Goal: Transaction & Acquisition: Purchase product/service

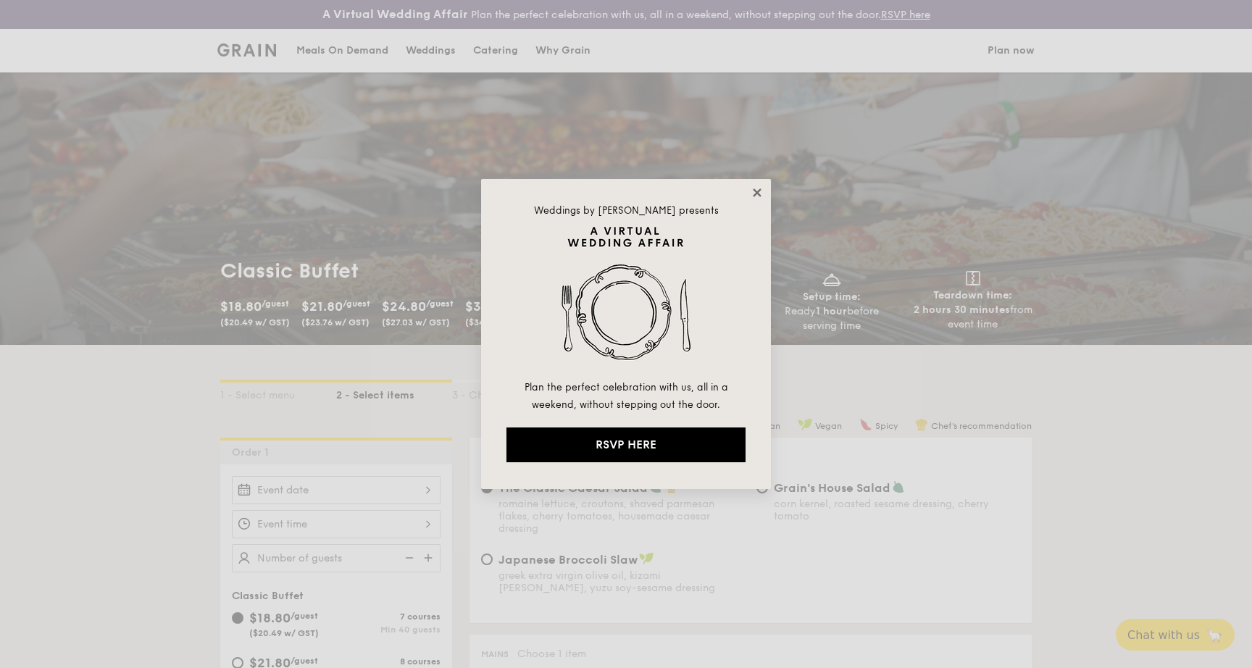
click at [754, 191] on icon at bounding box center [757, 192] width 8 height 8
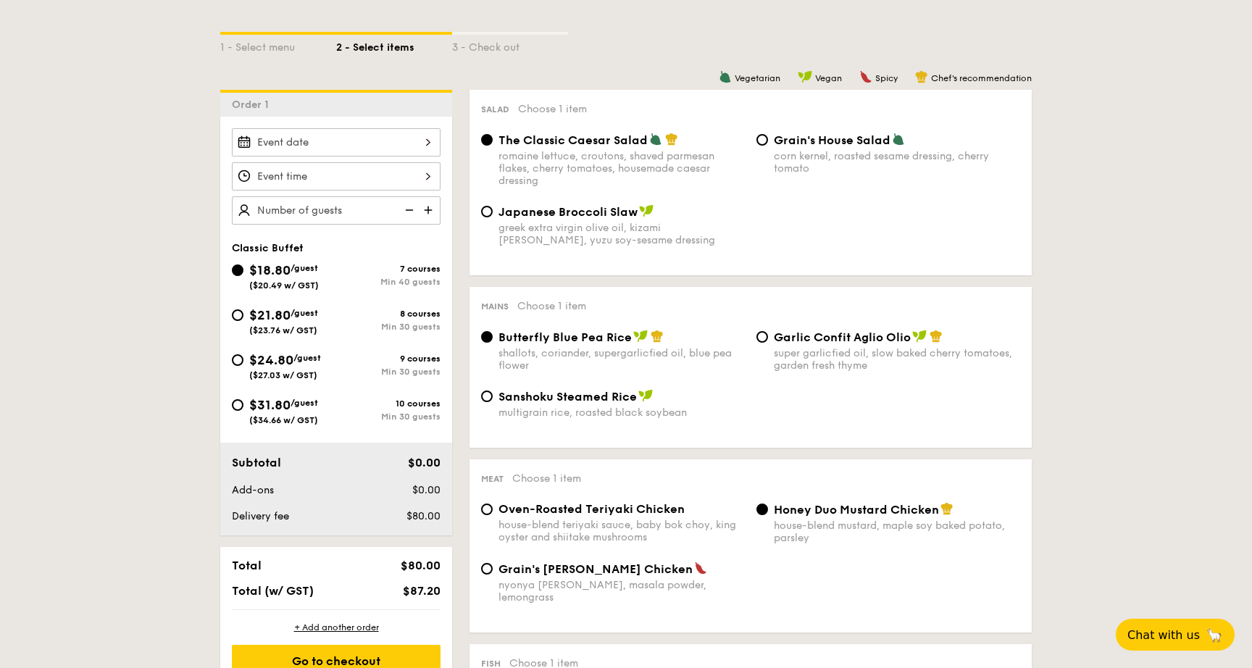
scroll to position [352, 0]
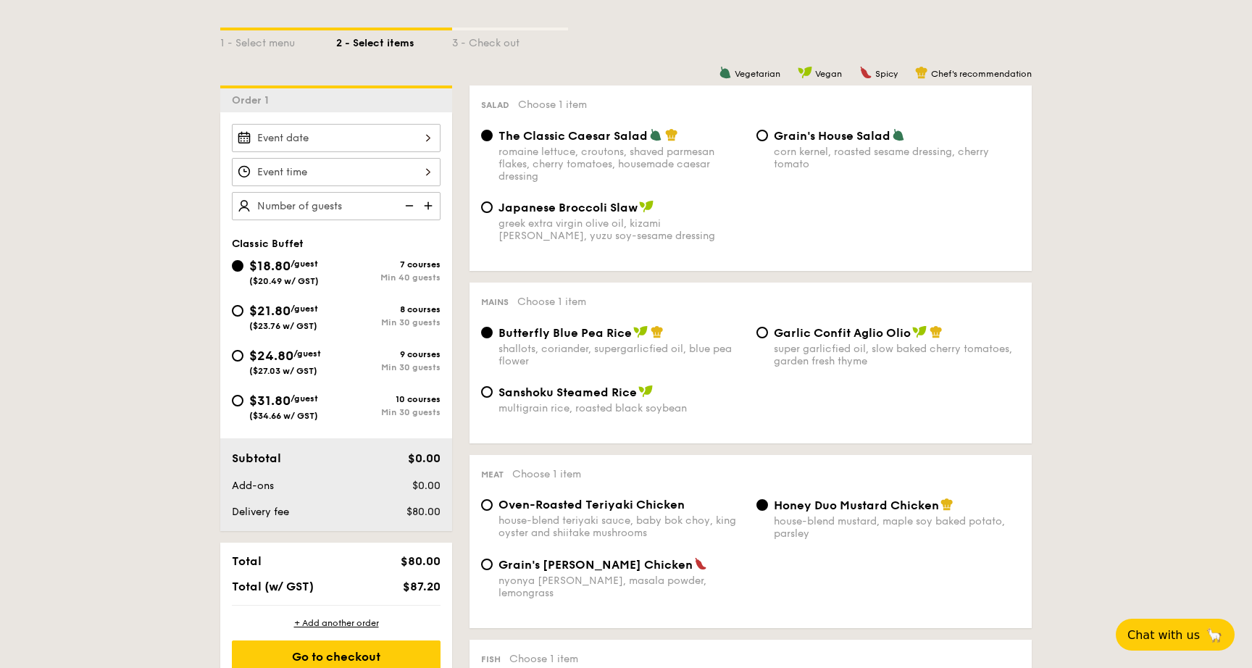
click at [549, 133] on span "The Classic Caesar Salad" at bounding box center [573, 136] width 149 height 14
click at [493, 133] on input "The Classic Caesar Salad romaine lettuce, croutons, shaved parmesan flakes, che…" at bounding box center [487, 136] width 12 height 12
click at [591, 159] on div "romaine lettuce, croutons, shaved parmesan flakes, cherry tomatoes, housemade c…" at bounding box center [622, 164] width 246 height 37
click at [493, 141] on input "The Classic Caesar Salad romaine lettuce, croutons, shaved parmesan flakes, che…" at bounding box center [487, 136] width 12 height 12
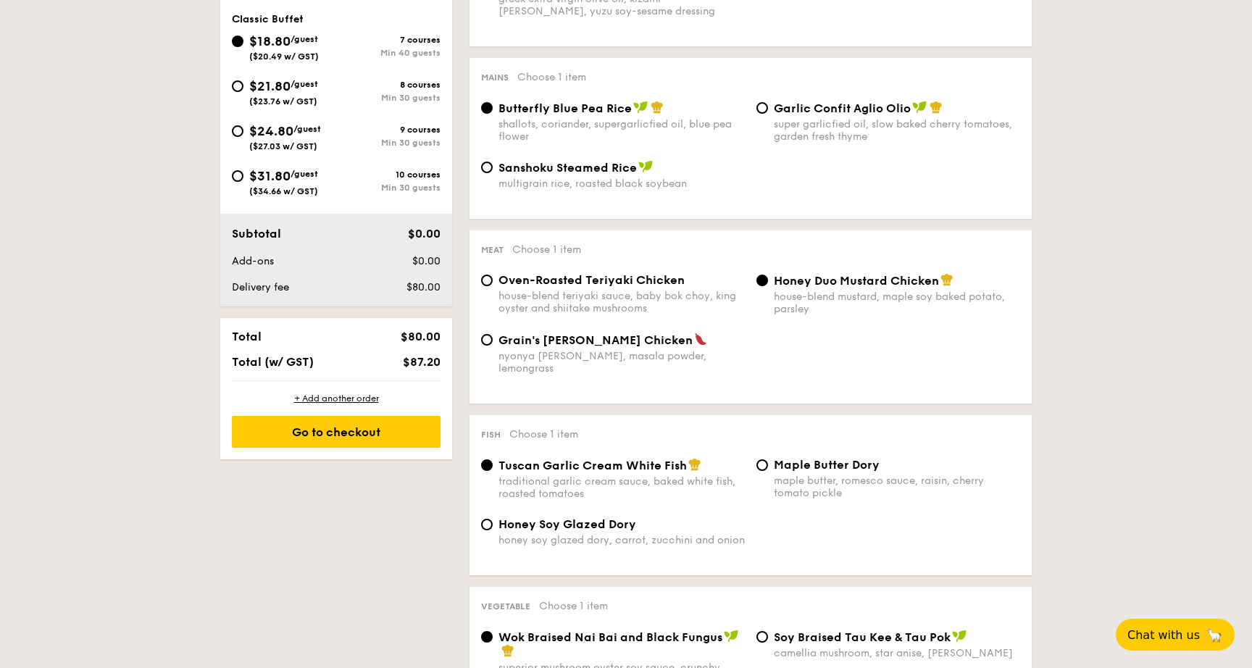
scroll to position [584, 0]
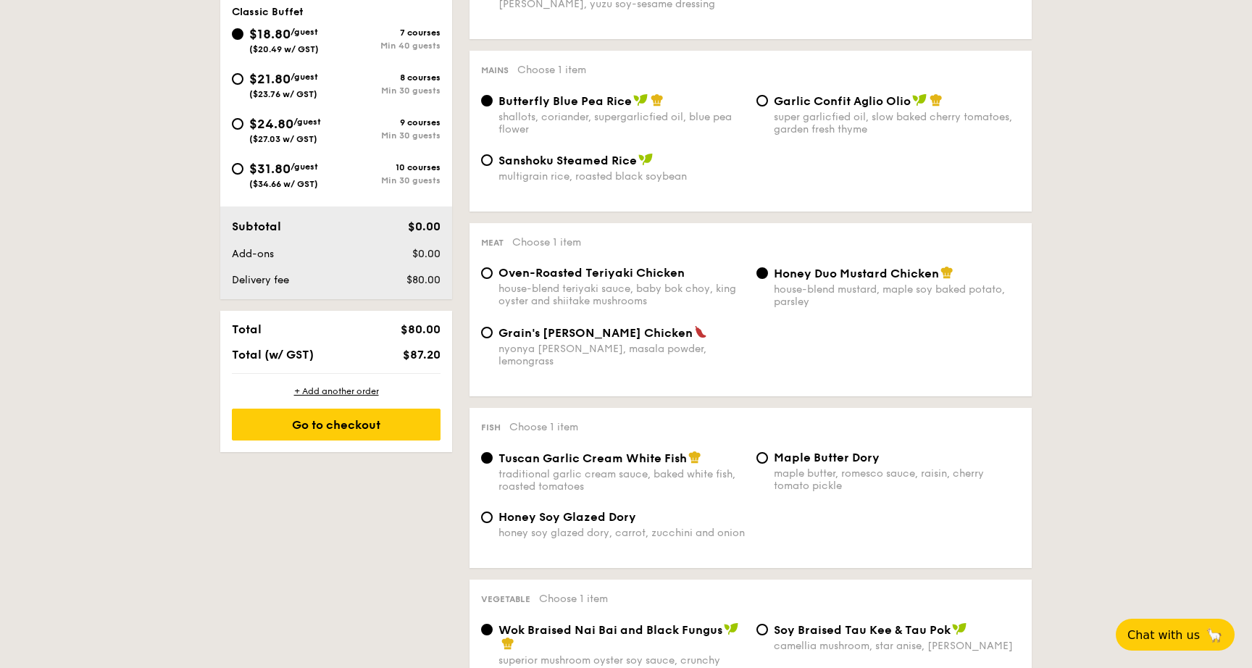
click at [704, 111] on div "Butterfly Blue Pea Rice shallots, coriander, supergarlicfied oil, blue pea flow…" at bounding box center [622, 114] width 246 height 42
click at [493, 107] on input "Butterfly Blue Pea Rice shallots, coriander, supergarlicfied oil, blue pea flow…" at bounding box center [487, 101] width 12 height 12
click at [788, 90] on div "Mains Choose 1 item Butterfly Blue Pea Rice shallots, coriander, supergarlicfie…" at bounding box center [751, 131] width 562 height 161
click at [791, 101] on span "Garlic Confit Aglio Olio" at bounding box center [842, 101] width 137 height 14
click at [768, 101] on input "Garlic Confit Aglio Olio super garlicfied oil, slow baked cherry tomatoes, gard…" at bounding box center [763, 101] width 12 height 12
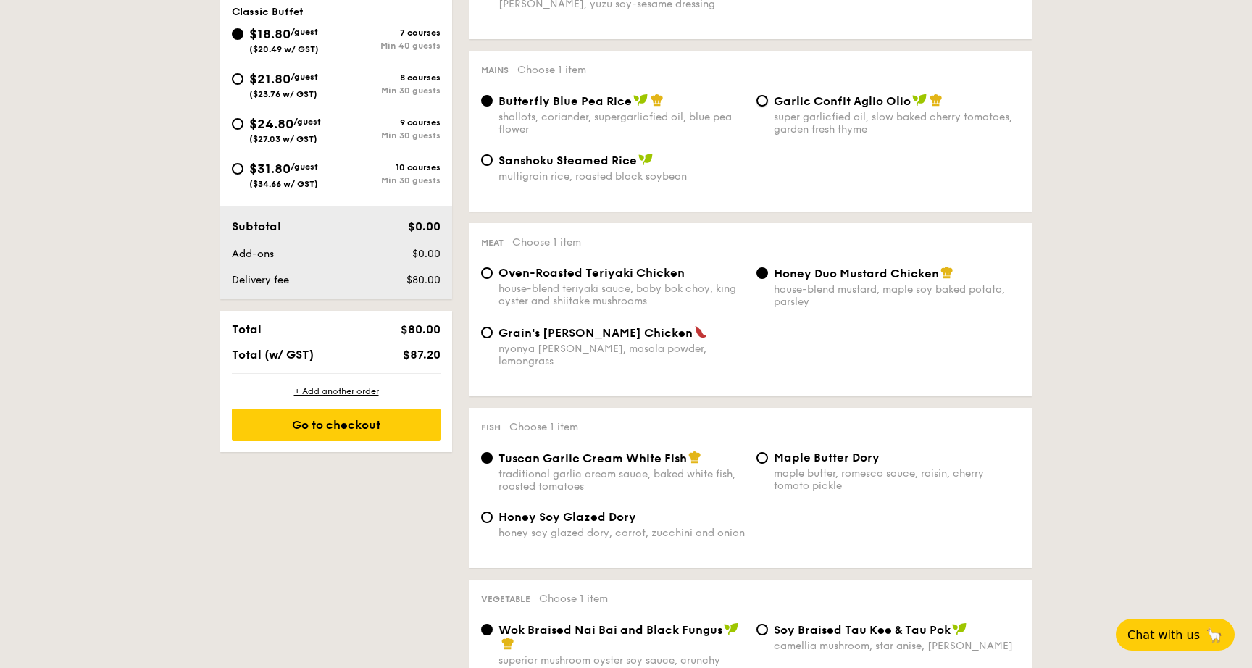
radio input "true"
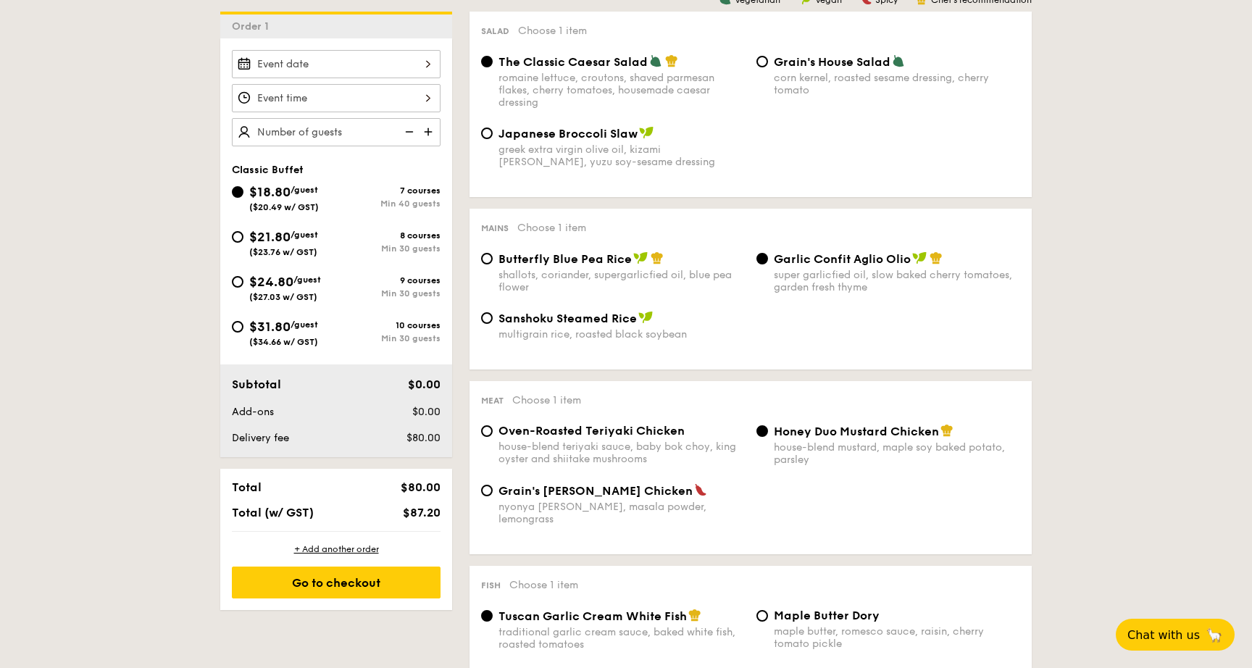
click at [580, 143] on div "Japanese Broccoli Slaw greek extra virgin olive oil, kizami [PERSON_NAME], yuzu…" at bounding box center [622, 147] width 246 height 42
click at [493, 139] on input "Japanese Broccoli Slaw greek extra virgin olive oil, kizami [PERSON_NAME], yuzu…" at bounding box center [487, 134] width 12 height 12
radio input "true"
click at [633, 70] on div "The Classic Caesar Salad romaine lettuce, croutons, shaved parmesan flakes, che…" at bounding box center [622, 81] width 246 height 54
click at [493, 67] on input "The Classic Caesar Salad romaine lettuce, croutons, shaved parmesan flakes, che…" at bounding box center [487, 62] width 12 height 12
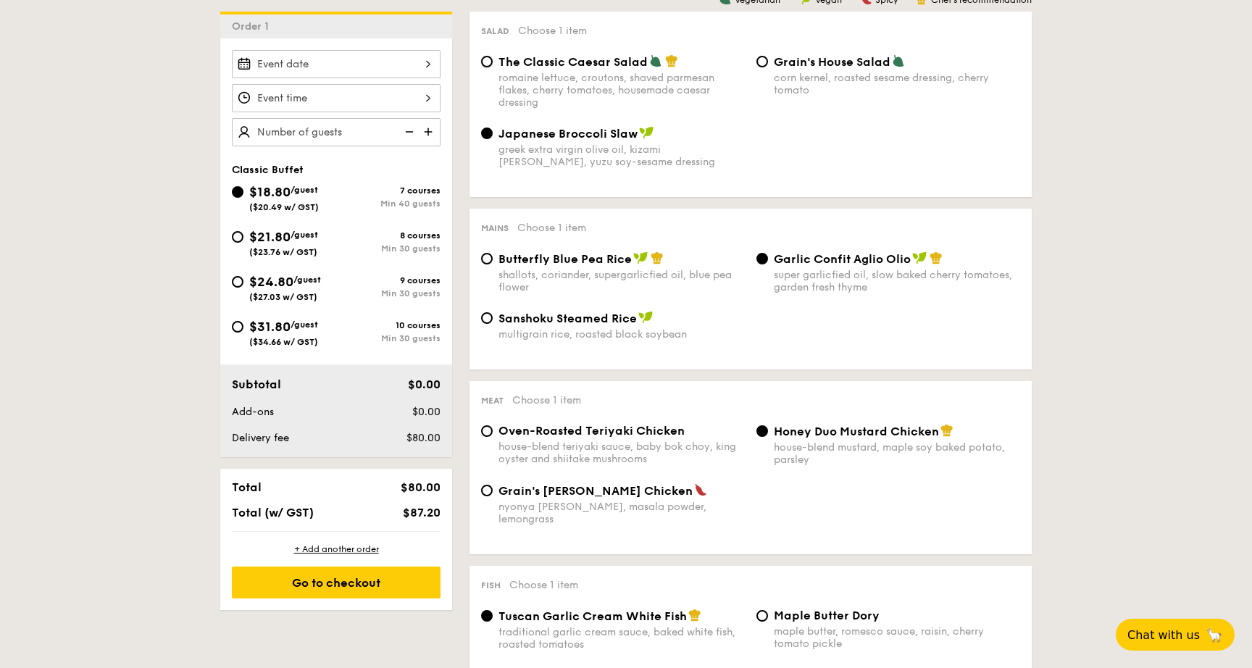
radio input "true"
click at [672, 83] on div "romaine lettuce, croutons, shaved parmesan flakes, cherry tomatoes, housemade c…" at bounding box center [622, 90] width 246 height 37
click at [493, 67] on input "The Classic Caesar Salad romaine lettuce, croutons, shaved parmesan flakes, che…" at bounding box center [487, 62] width 12 height 12
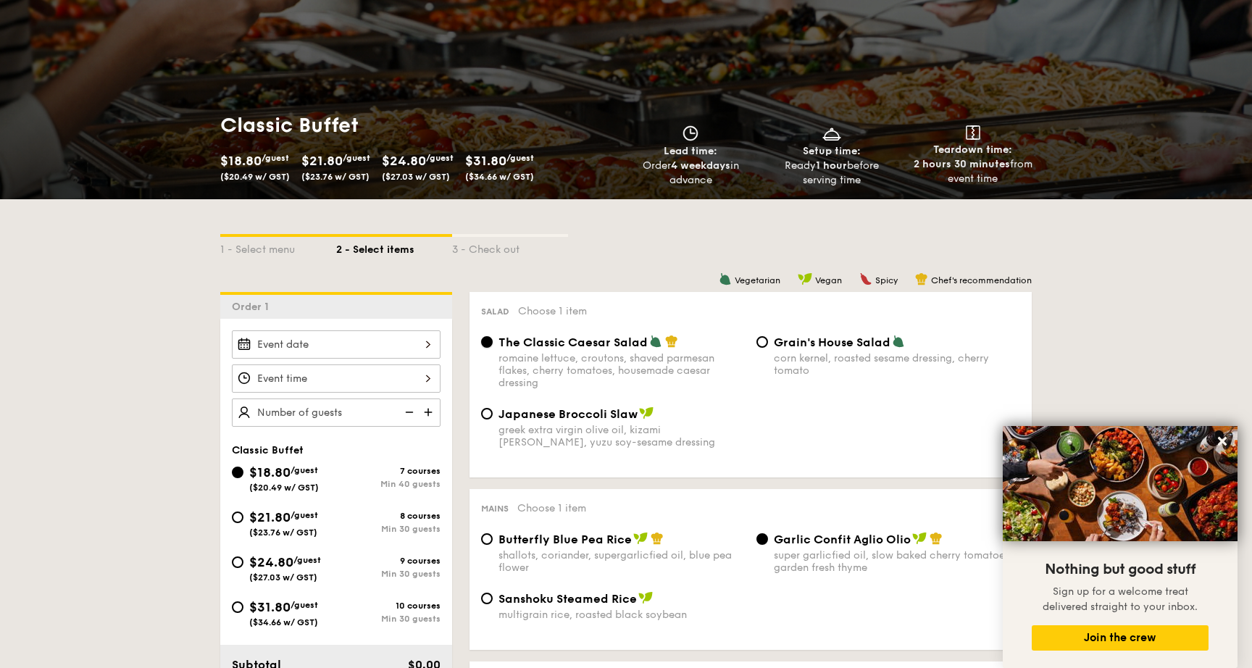
scroll to position [146, 0]
